Goal: Find specific page/section: Find specific page/section

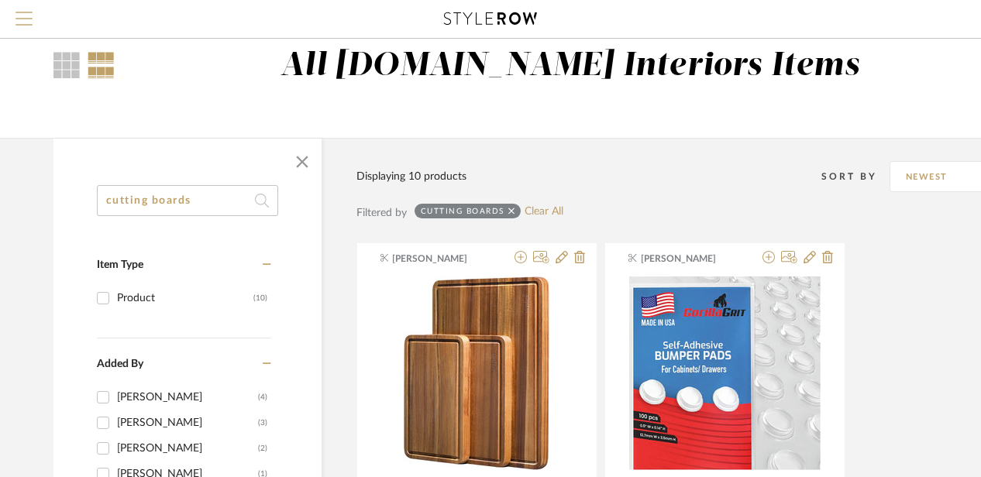
click at [12, 22] on button "Menu" at bounding box center [24, 19] width 48 height 38
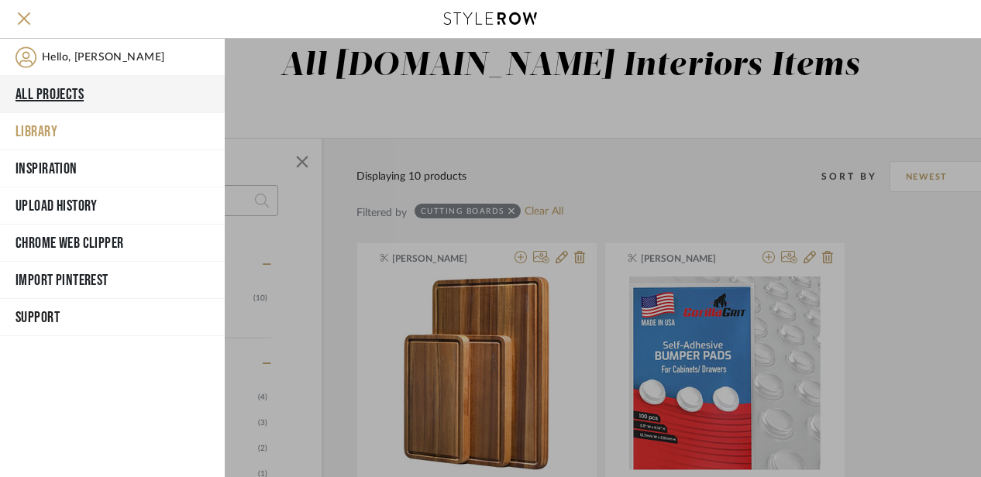
click at [54, 91] on button "All Projects" at bounding box center [112, 94] width 225 height 37
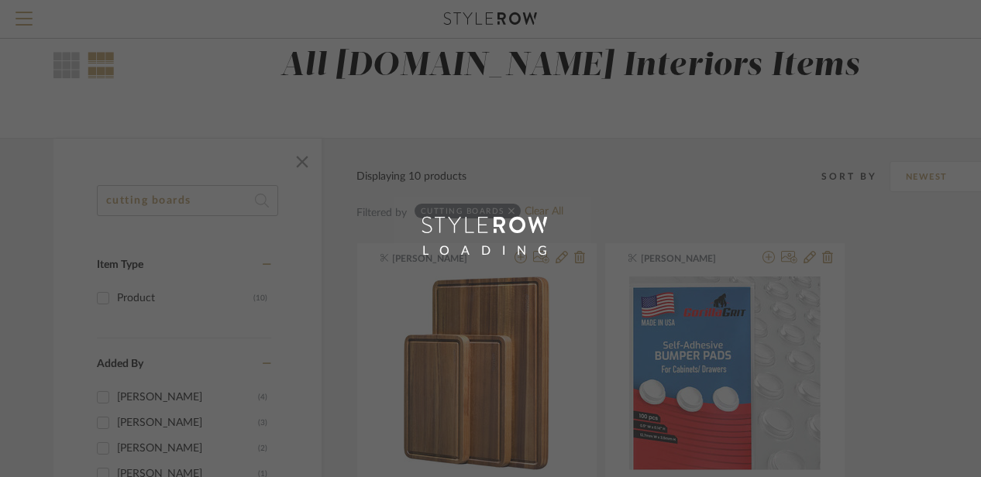
scroll to position [27, 0]
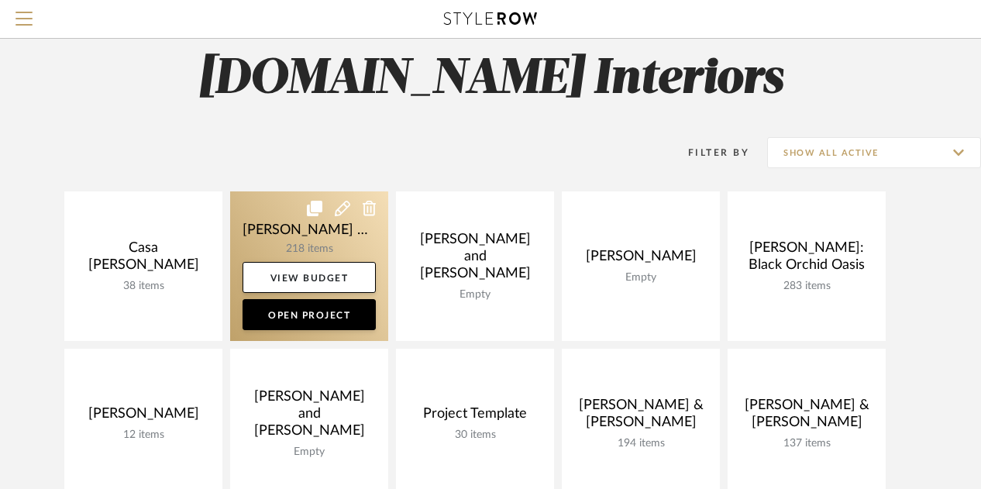
click at [321, 235] on link at bounding box center [309, 266] width 158 height 150
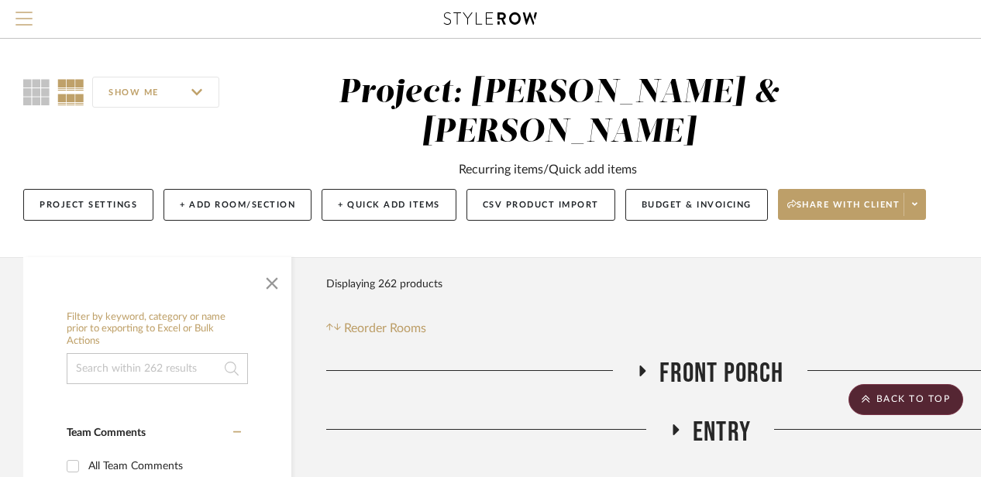
click at [22, 28] on span "Menu" at bounding box center [23, 23] width 17 height 23
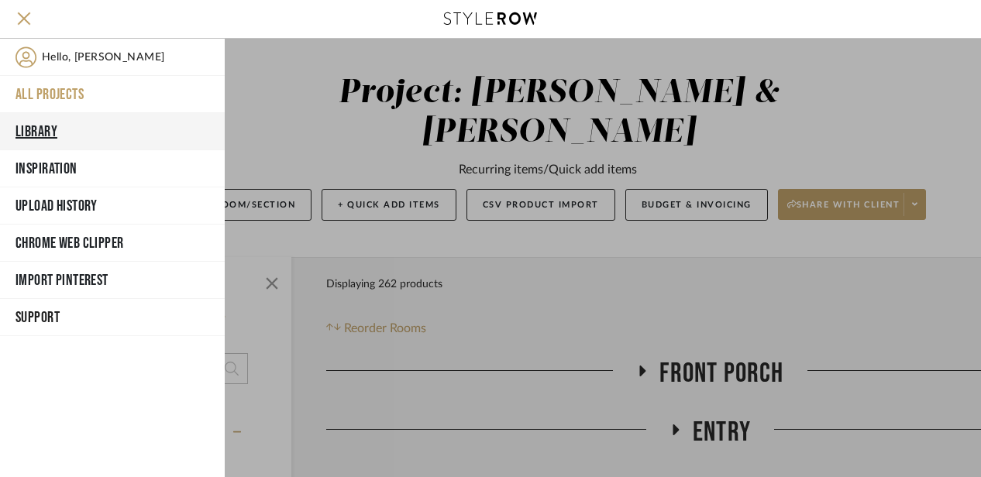
click at [43, 137] on button "Library" at bounding box center [112, 131] width 225 height 37
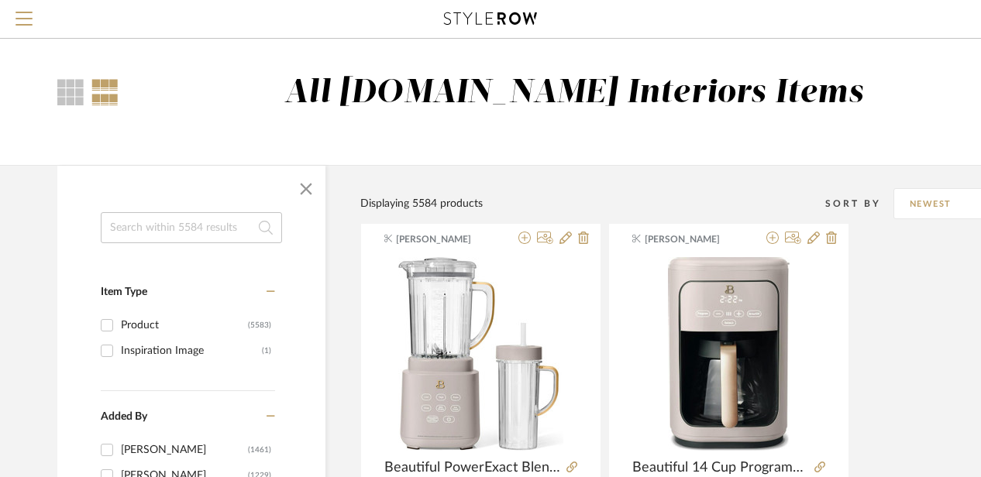
click at [188, 231] on input at bounding box center [191, 227] width 181 height 31
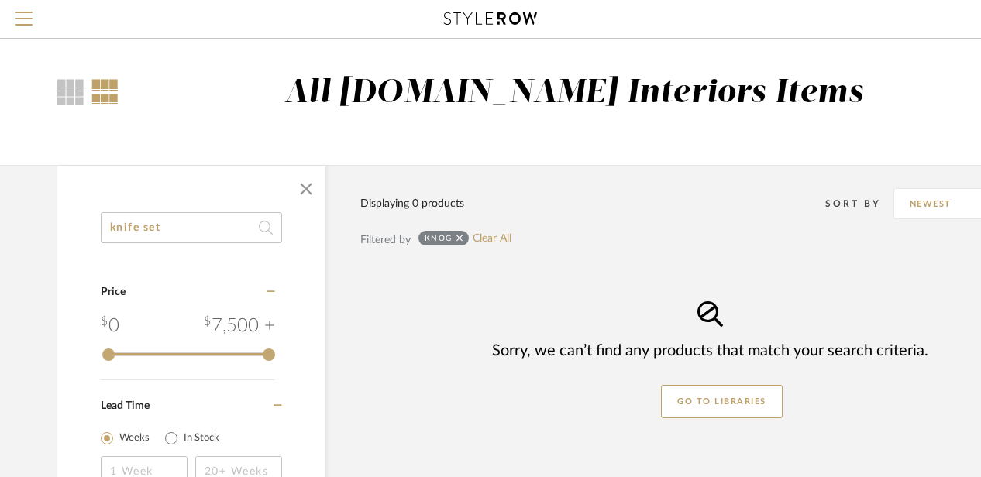
type input "knife set"
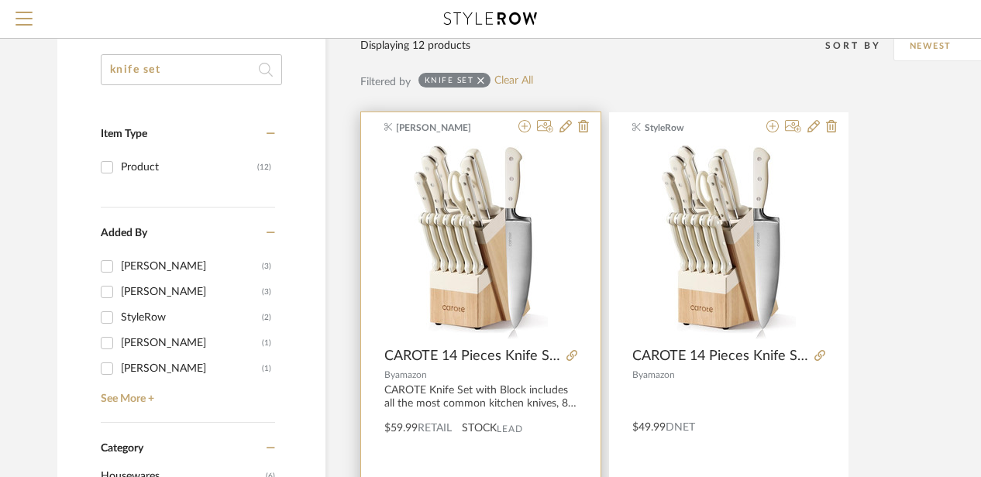
scroll to position [155, 0]
